Goal: Information Seeking & Learning: Learn about a topic

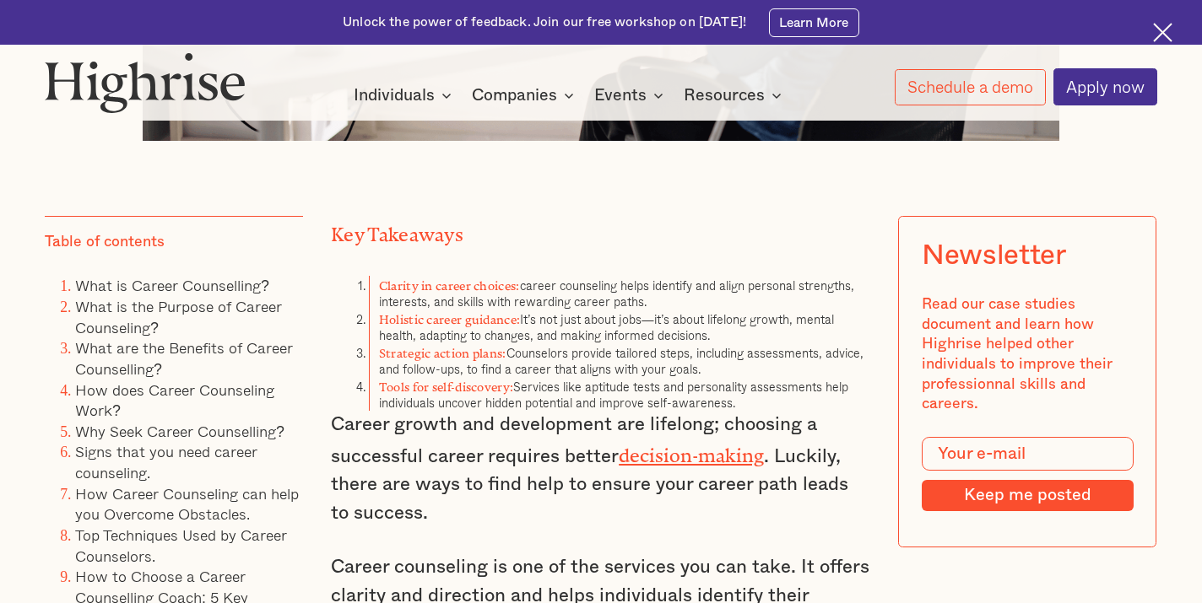
scroll to position [1041, 0]
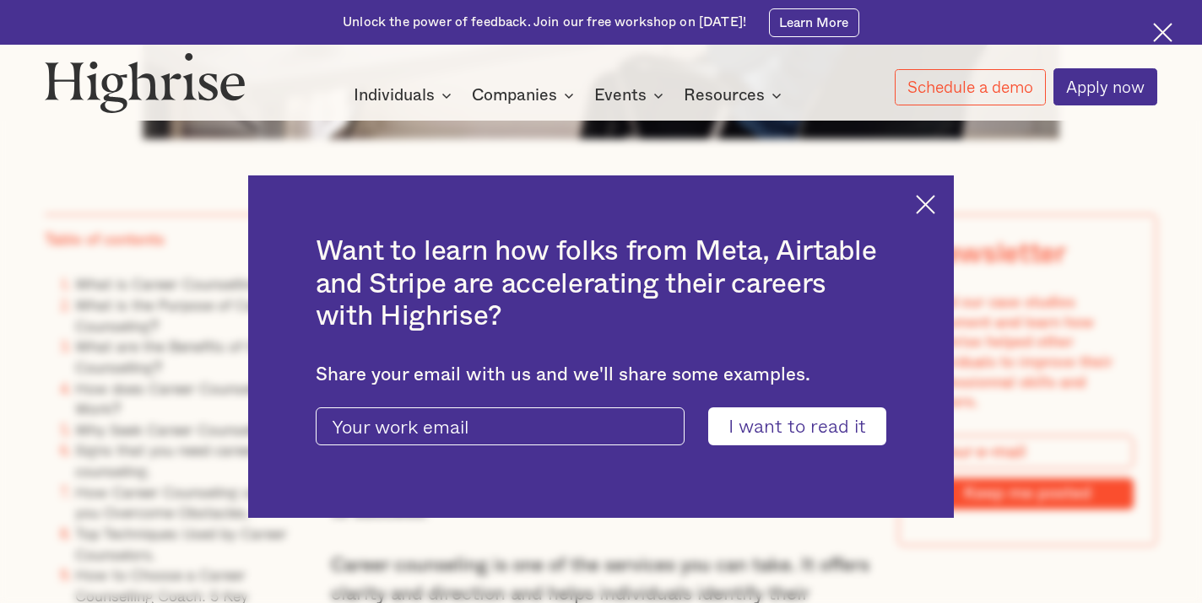
click at [935, 208] on div "Want to learn how folks from Meta, Airtable and Stripe are accelerating their c…" at bounding box center [601, 347] width 706 height 343
click at [927, 209] on img at bounding box center [925, 204] width 19 height 19
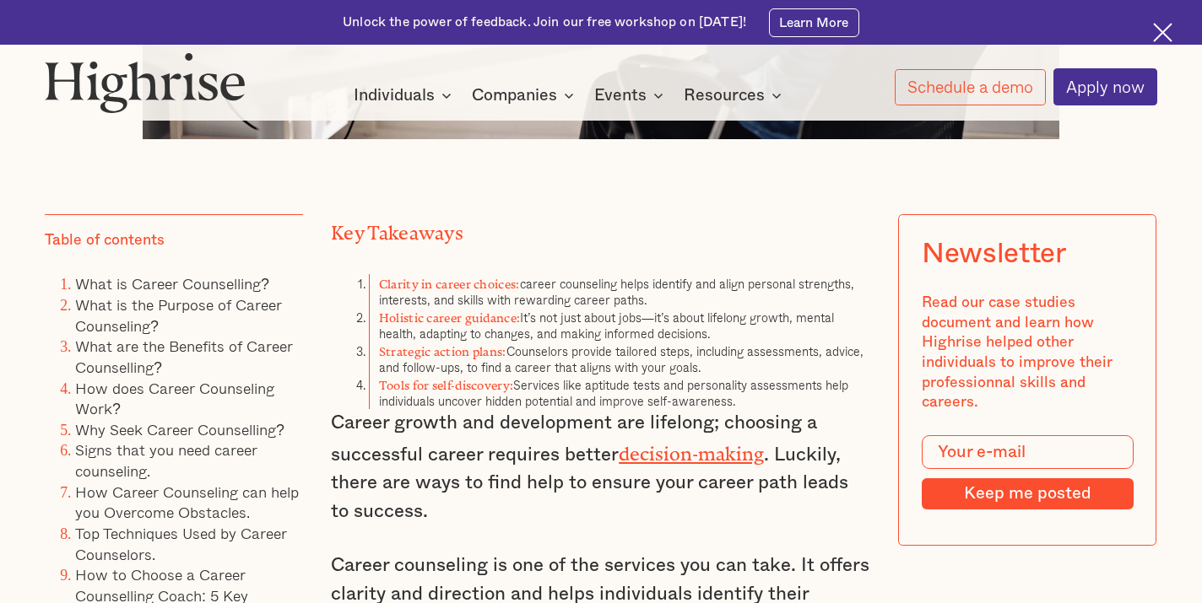
click at [1166, 34] on img at bounding box center [1162, 32] width 19 height 19
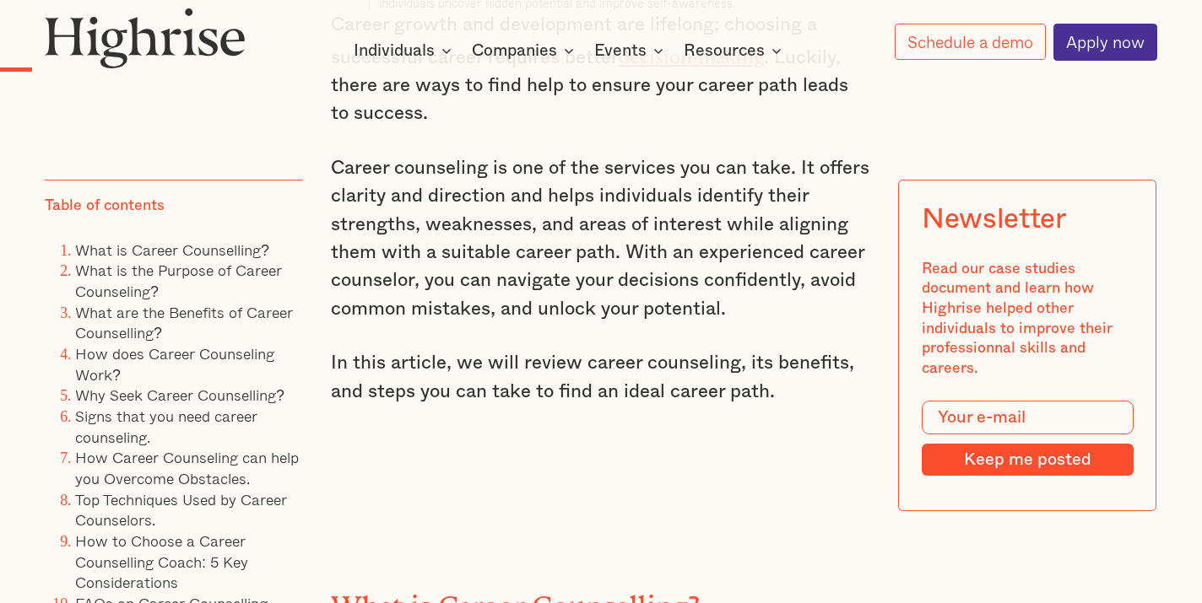
scroll to position [1396, 0]
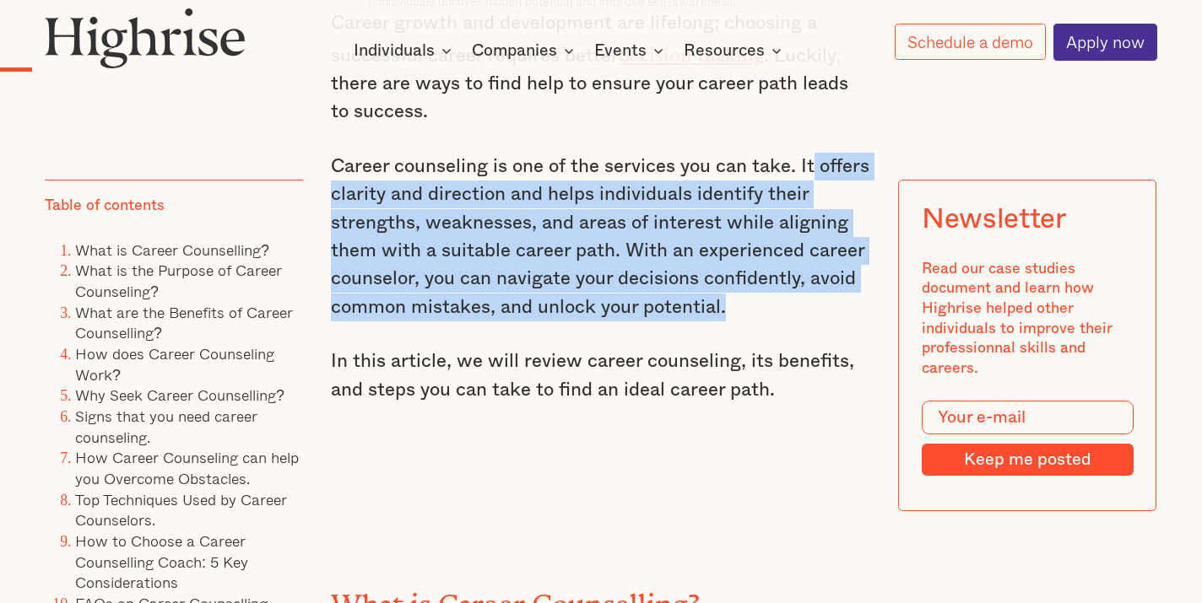
drag, startPoint x: 811, startPoint y: 153, endPoint x: 750, endPoint y: 289, distance: 149.6
click at [750, 289] on p "Career counseling is one of the services you can take. It offers clarity and di…" at bounding box center [601, 237] width 540 height 169
copy p "offers clarity and direction and helps individuals identify their strengths, we…"
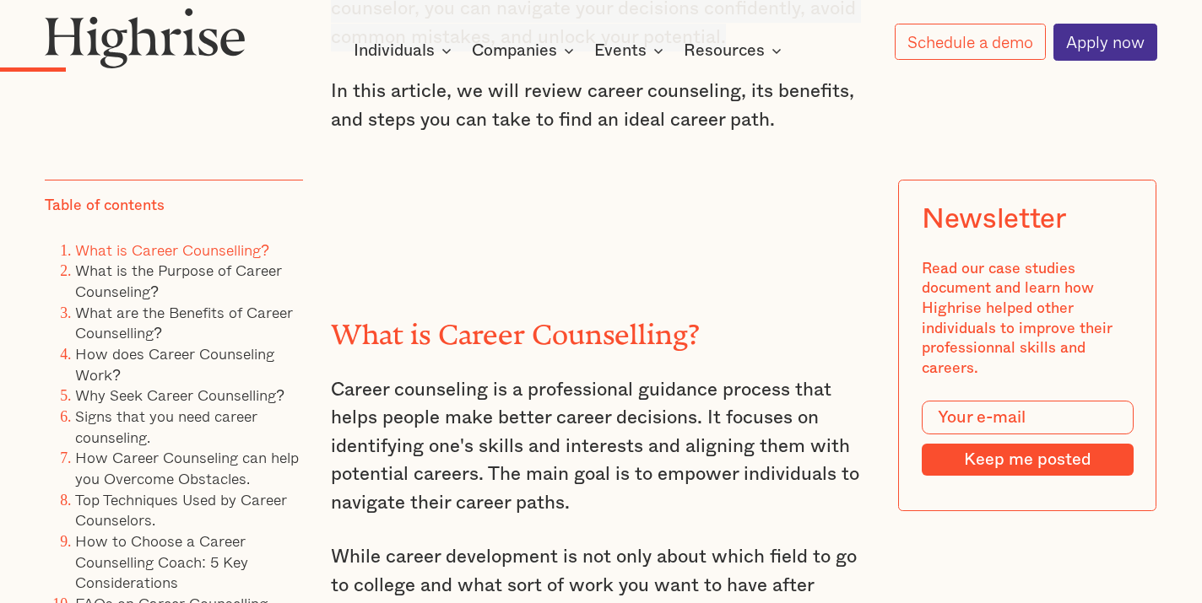
scroll to position [1875, 0]
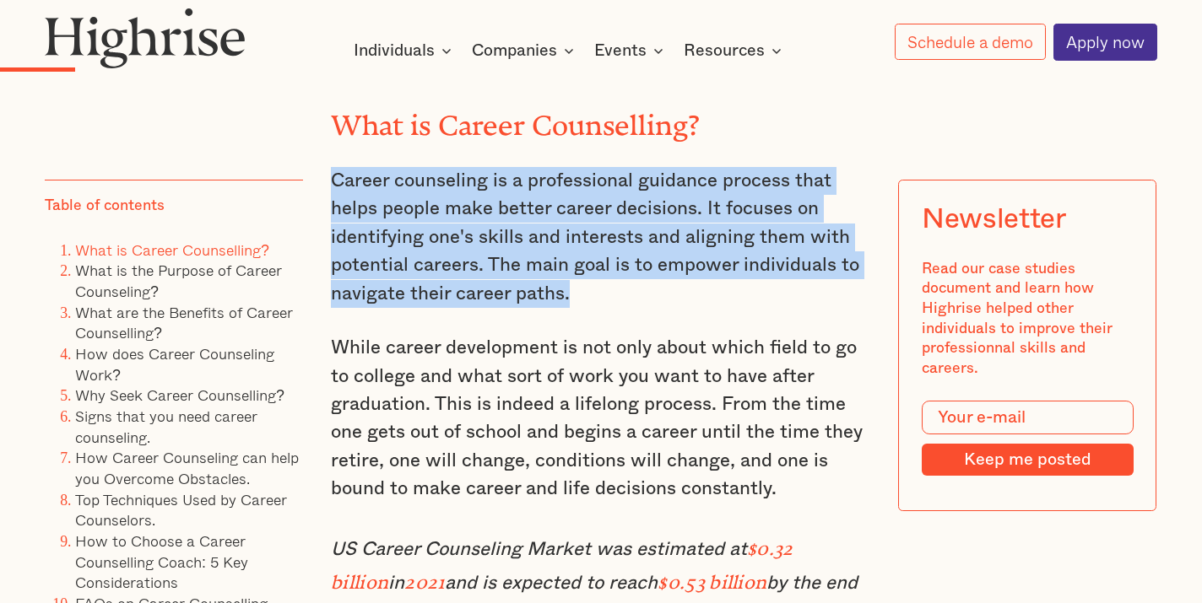
drag, startPoint x: 335, startPoint y: 161, endPoint x: 656, endPoint y: 283, distance: 343.0
click at [656, 283] on p "Career counseling is a professional guidance process that helps people make bet…" at bounding box center [601, 237] width 540 height 141
copy p "Career counseling is a professional guidance process that helps people make bet…"
click at [536, 279] on p "Career counseling is a professional guidance process that helps people make bet…" at bounding box center [601, 237] width 540 height 141
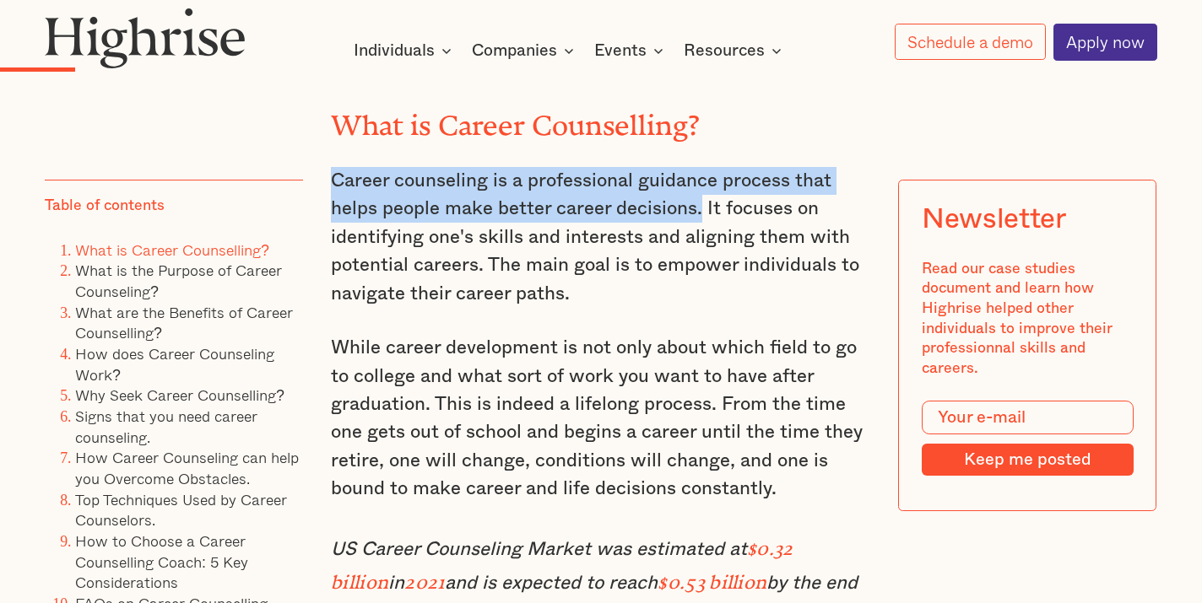
drag, startPoint x: 333, startPoint y: 166, endPoint x: 700, endPoint y: 196, distance: 369.1
click at [700, 196] on p "Career counseling is a professional guidance process that helps people make bet…" at bounding box center [601, 237] width 540 height 141
copy p "Career counseling is a professional guidance process that helps people make bet…"
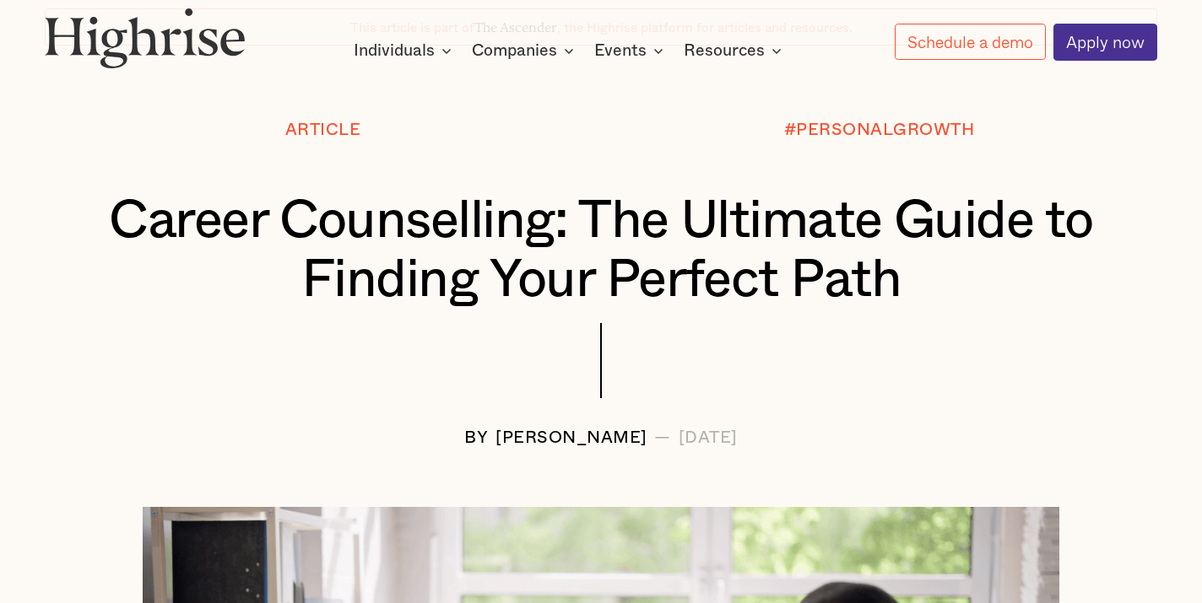
scroll to position [132, 0]
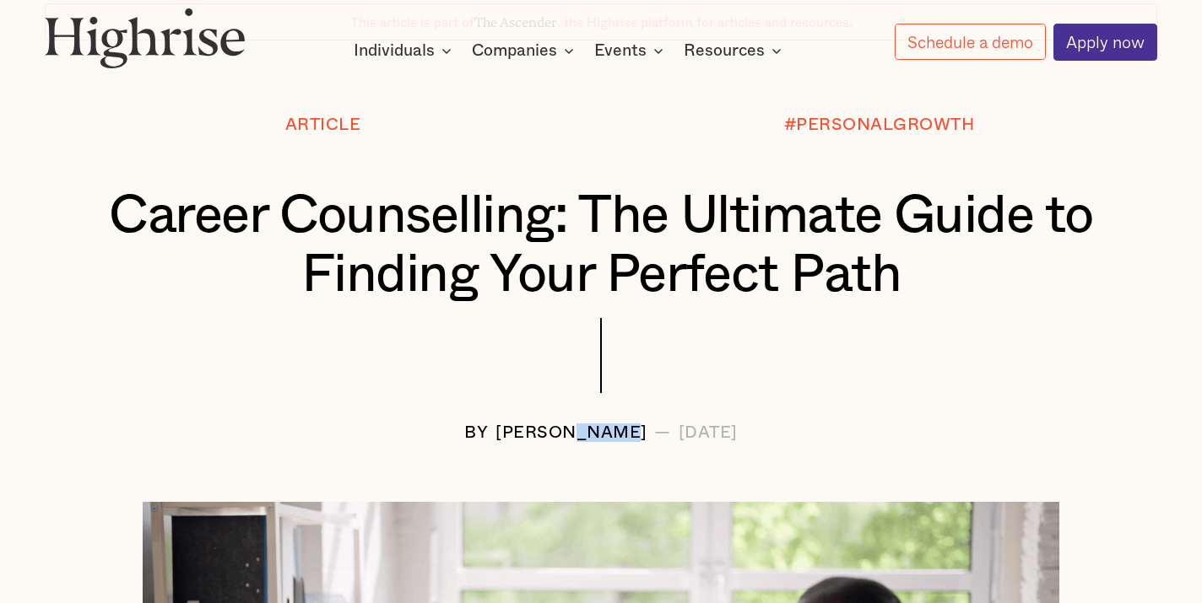
drag, startPoint x: 533, startPoint y: 429, endPoint x: 593, endPoint y: 425, distance: 60.9
click at [594, 425] on div "[PERSON_NAME]" at bounding box center [571, 433] width 152 height 19
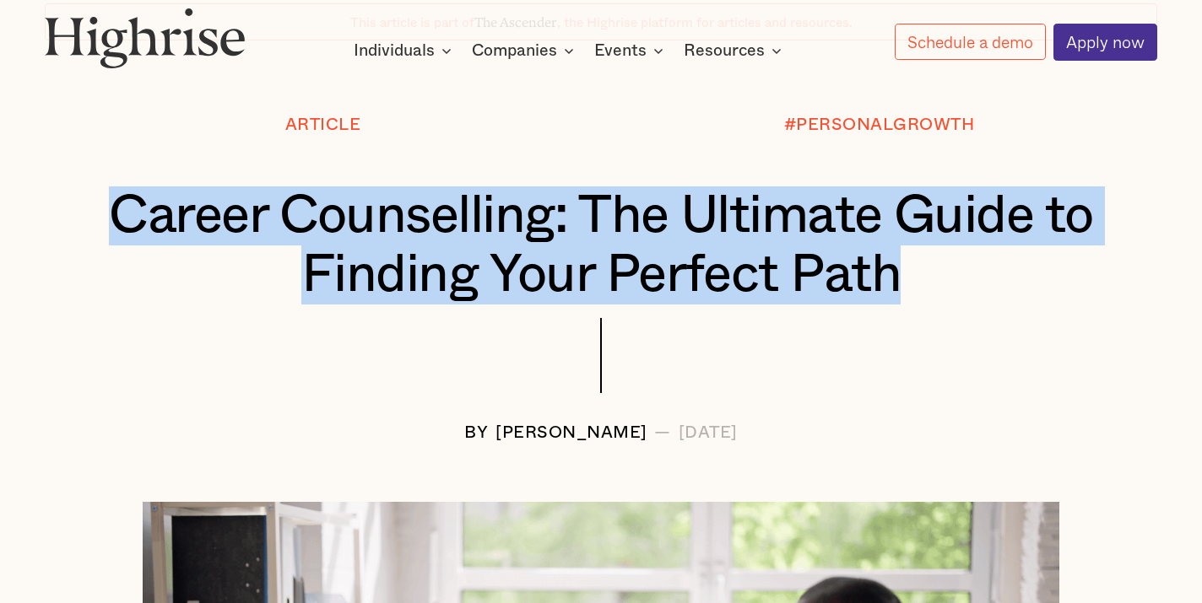
drag, startPoint x: 113, startPoint y: 212, endPoint x: 923, endPoint y: 256, distance: 811.4
click at [923, 256] on h1 "Career Counselling: The Ultimate Guide to Finding Your Perfect Path" at bounding box center [600, 245] width 1019 height 117
copy div "Career Counselling: The Ultimate Guide to Finding Your Perfect Path"
